Goal: Information Seeking & Learning: Learn about a topic

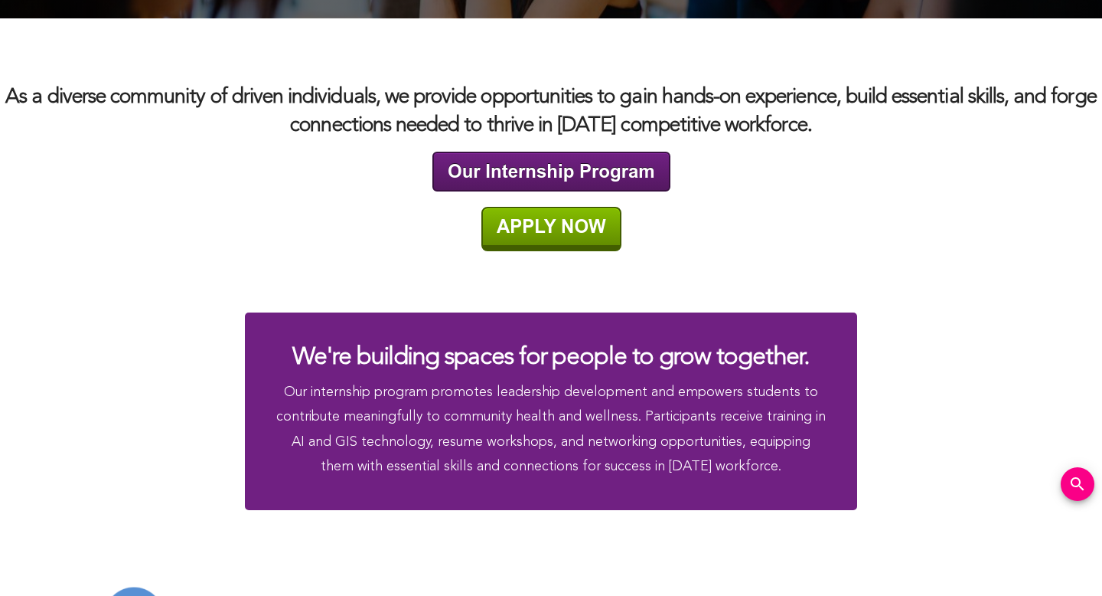
scroll to position [2662, 0]
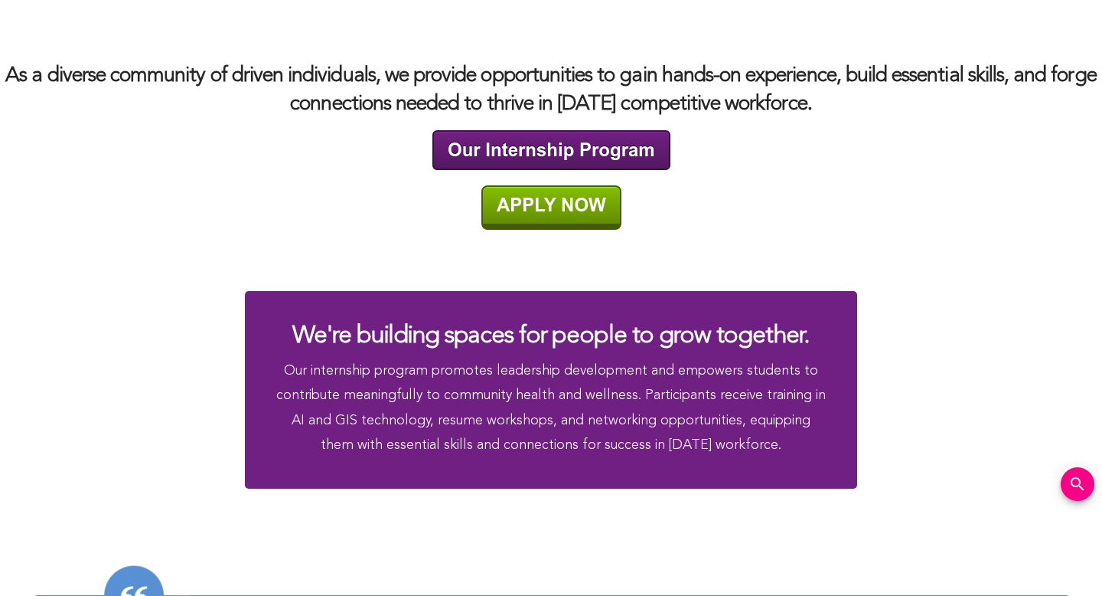
click at [540, 205] on img at bounding box center [552, 207] width 140 height 44
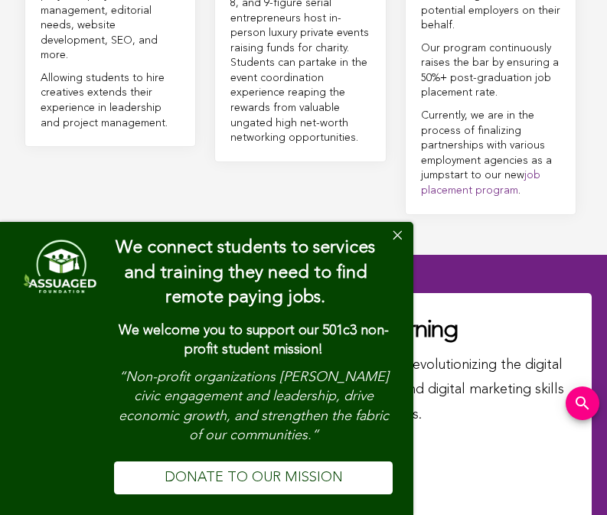
scroll to position [8612, 0]
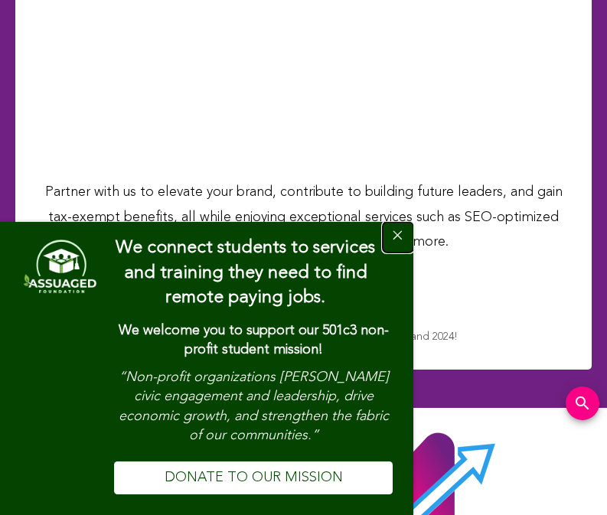
click at [396, 237] on button "Close" at bounding box center [398, 237] width 31 height 31
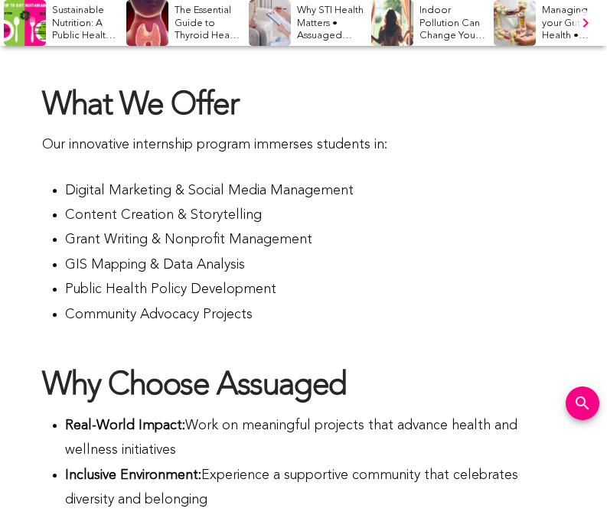
scroll to position [0, 0]
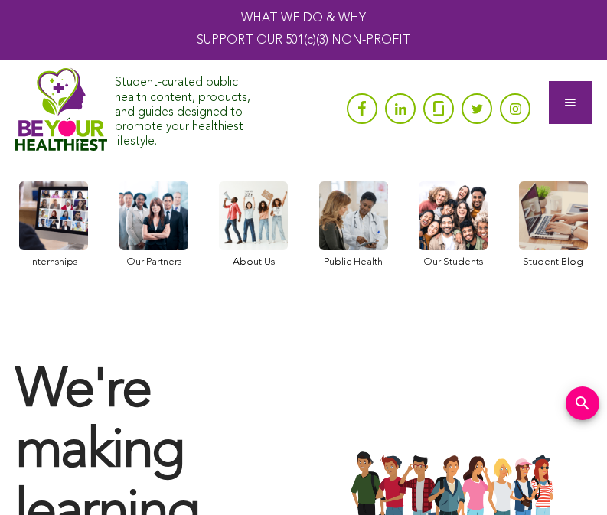
click at [564, 89] on div at bounding box center [570, 102] width 43 height 43
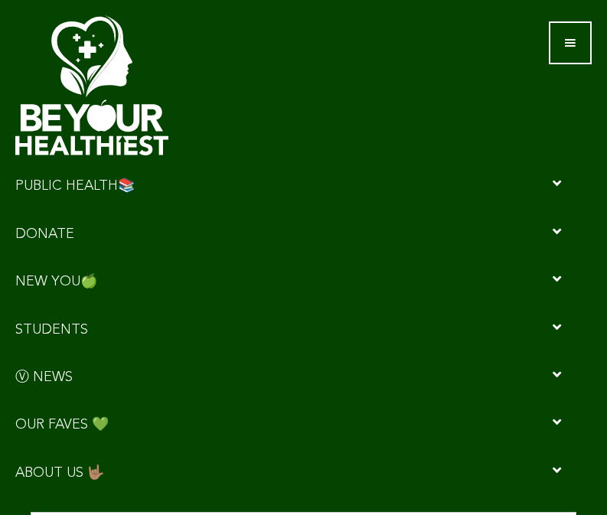
click at [559, 187] on icon "Navigation Menu" at bounding box center [288, 184] width 546 height 14
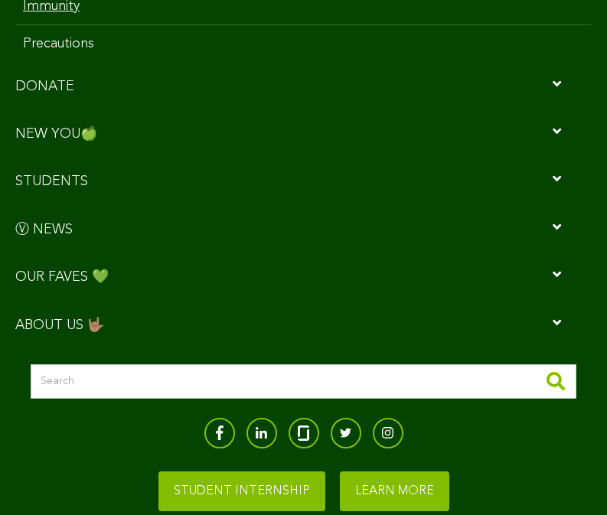
scroll to position [299, 0]
click at [80, 323] on icon "Navigation Menu" at bounding box center [288, 322] width 546 height 14
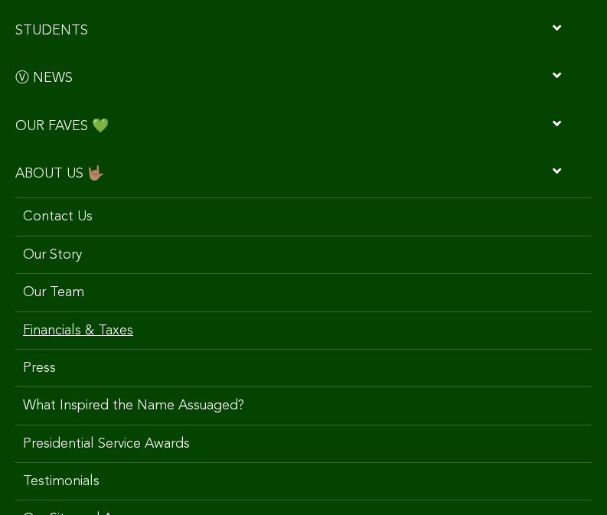
scroll to position [299, 0]
click at [62, 252] on link "Our Story" at bounding box center [303, 256] width 577 height 38
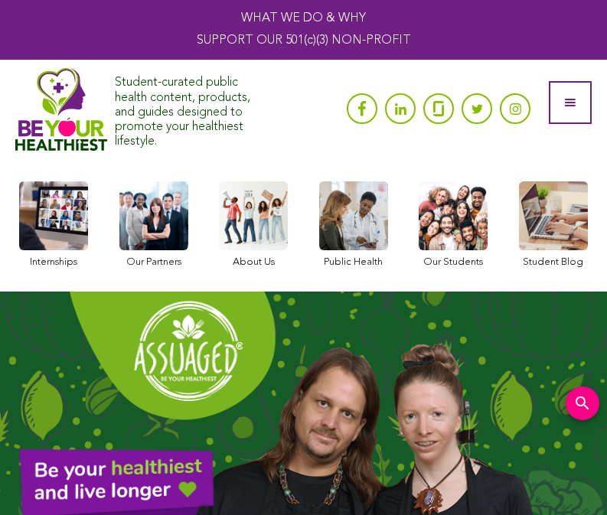
click at [592, 72] on div "Student-curated public health content, products, and guides designed to promote…" at bounding box center [303, 110] width 607 height 100
click at [574, 90] on div at bounding box center [570, 102] width 43 height 43
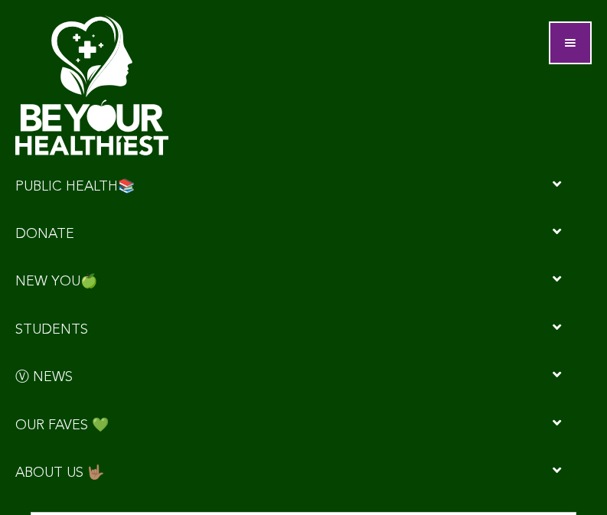
click at [568, 50] on div at bounding box center [570, 42] width 17 height 17
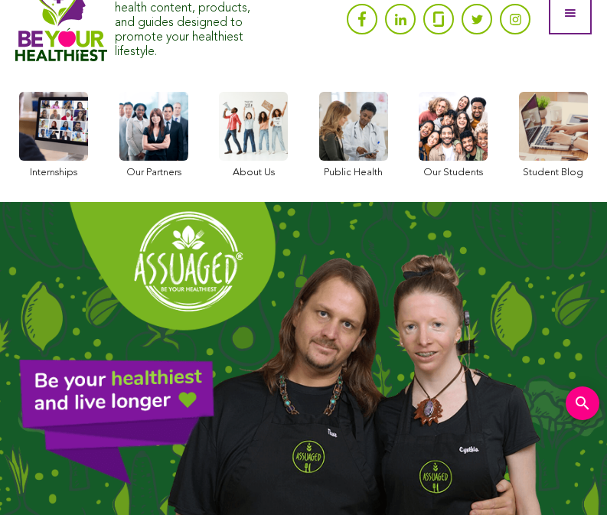
scroll to position [104, 0]
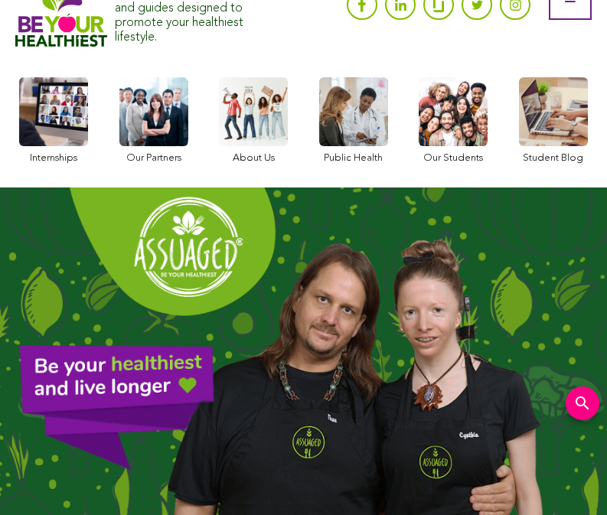
click at [269, 113] on link at bounding box center [253, 120] width 69 height 87
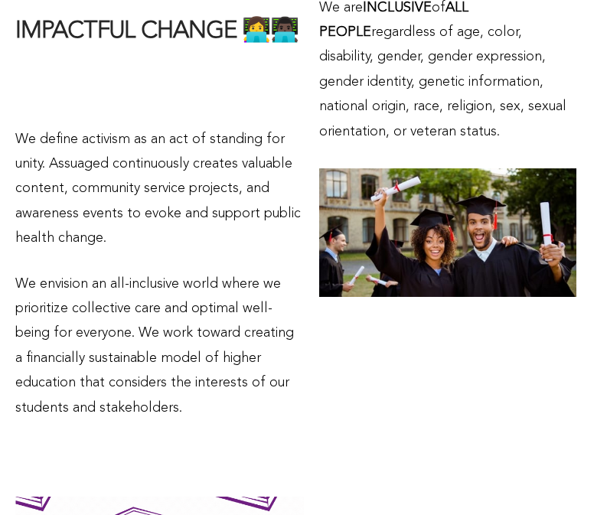
scroll to position [3147, 0]
